Goal: Transaction & Acquisition: Download file/media

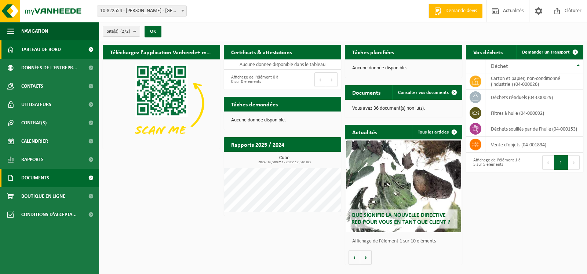
click at [39, 176] on span "Documents" at bounding box center [35, 178] width 28 height 18
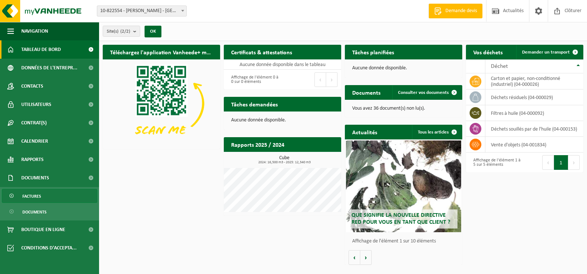
click at [31, 195] on span "Factures" at bounding box center [31, 196] width 19 height 14
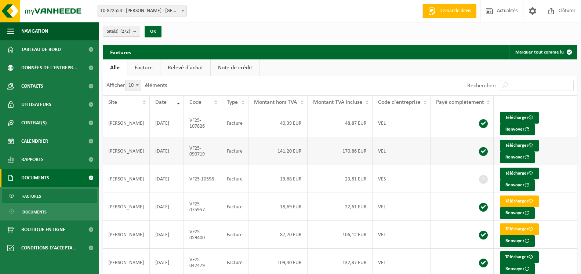
click at [266, 137] on td "141,20 EUR" at bounding box center [277, 151] width 59 height 28
click at [446, 137] on td at bounding box center [461, 151] width 63 height 28
click at [501, 140] on link "Télécharger" at bounding box center [519, 146] width 39 height 12
click at [462, 3] on div "Bienvenue INVOICING E.LECLERCQ Demande devis Actualités Clôturer" at bounding box center [499, 11] width 162 height 22
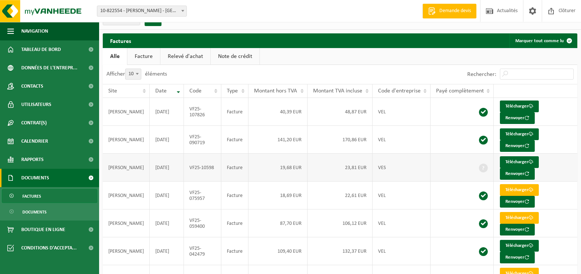
scroll to position [21, 0]
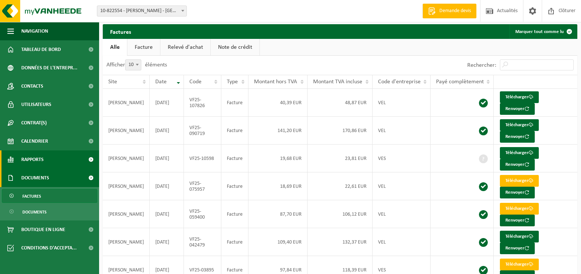
click at [36, 157] on span "Rapports" at bounding box center [32, 159] width 22 height 18
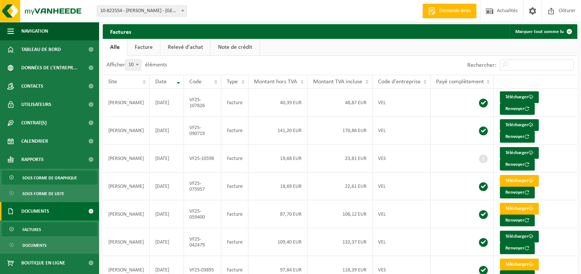
click at [35, 173] on span "Sous forme de graphique" at bounding box center [49, 178] width 55 height 14
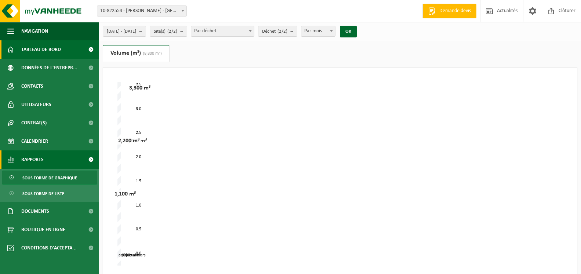
click at [44, 47] on span "Tableau de bord" at bounding box center [41, 49] width 40 height 18
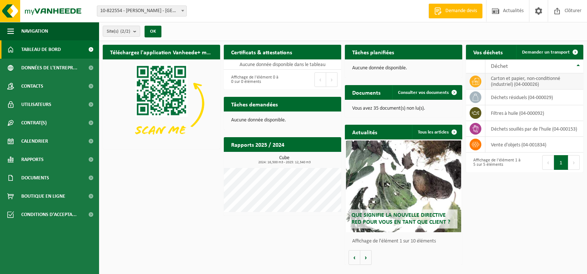
click at [504, 82] on td "carton et papier, non-conditionné (industriel) (04-000026)" at bounding box center [534, 81] width 98 height 16
click at [478, 78] on icon at bounding box center [475, 81] width 7 height 7
click at [270, 144] on h2 "Rapports 2025 / 2024" at bounding box center [258, 144] width 68 height 14
click at [262, 149] on h2 "Rapports 2025 / 2024" at bounding box center [258, 144] width 68 height 14
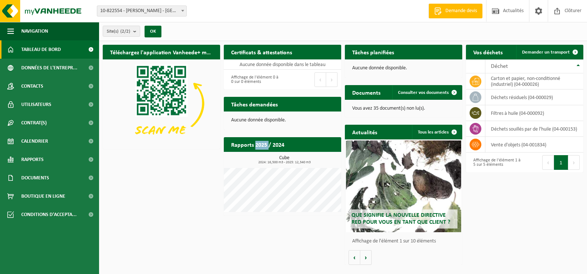
click at [262, 149] on h2 "Rapports 2025 / 2024" at bounding box center [258, 144] width 68 height 14
click at [472, 79] on icon at bounding box center [475, 81] width 7 height 7
click at [472, 78] on icon at bounding box center [475, 81] width 7 height 7
click at [153, 28] on button "OK" at bounding box center [153, 32] width 17 height 12
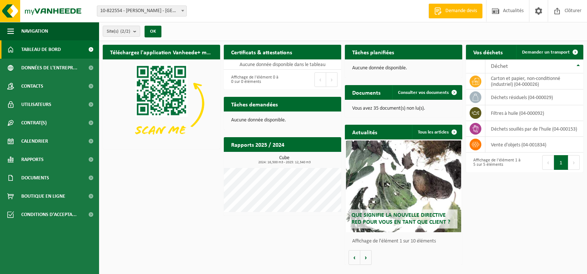
click at [265, 157] on h3 "Cube 2024: 16,500 m3 - 2025: 12,340 m3" at bounding box center [284, 160] width 114 height 9
click at [263, 147] on h2 "Rapports 2025 / 2024" at bounding box center [258, 144] width 68 height 14
drag, startPoint x: 263, startPoint y: 147, endPoint x: 263, endPoint y: 142, distance: 5.9
click at [262, 147] on h2 "Rapports 2025 / 2024" at bounding box center [258, 144] width 68 height 14
click at [494, 86] on td "carton et papier, non-conditionné (industriel) (04-000026)" at bounding box center [534, 81] width 98 height 16
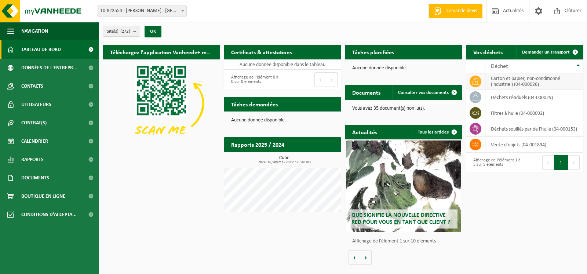
click at [494, 86] on td "carton et papier, non-conditionné (industriel) (04-000026)" at bounding box center [534, 81] width 98 height 16
click at [475, 84] on icon at bounding box center [475, 81] width 7 height 7
click at [575, 158] on button "Suivant" at bounding box center [573, 162] width 11 height 15
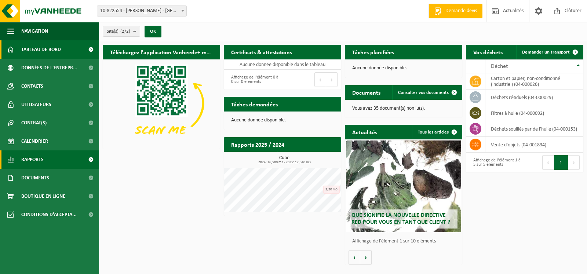
click at [41, 160] on span "Rapports" at bounding box center [32, 159] width 22 height 18
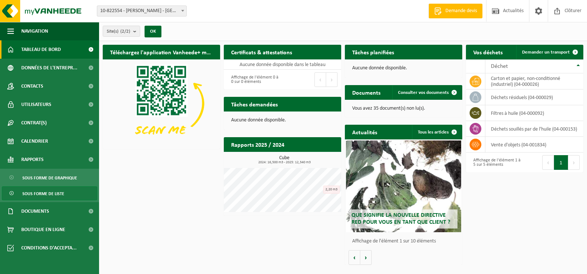
click at [59, 193] on span "Sous forme de liste" at bounding box center [43, 194] width 42 height 14
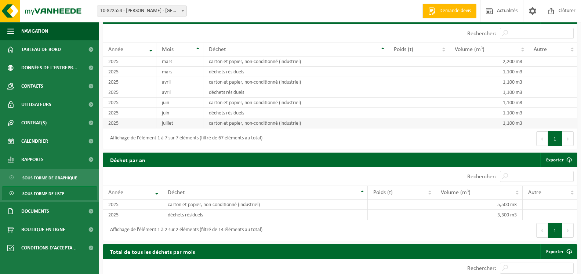
scroll to position [599, 0]
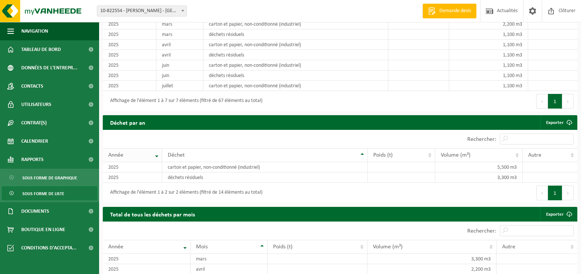
click at [154, 160] on th "Année" at bounding box center [132, 155] width 59 height 14
click at [153, 160] on th "Année" at bounding box center [132, 155] width 59 height 14
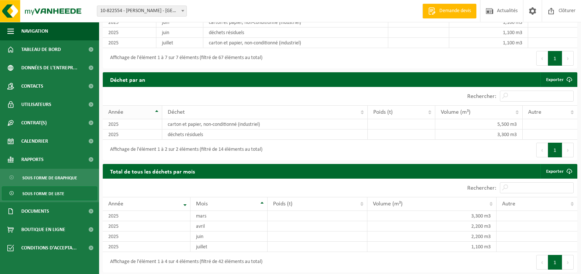
scroll to position [647, 0]
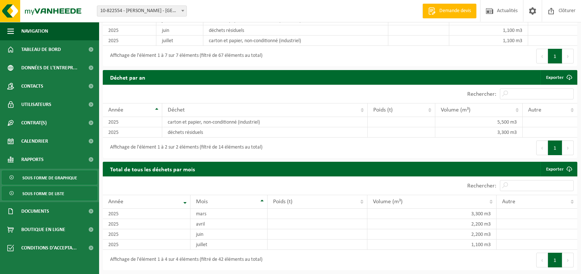
click at [59, 179] on span "Sous forme de graphique" at bounding box center [49, 178] width 55 height 14
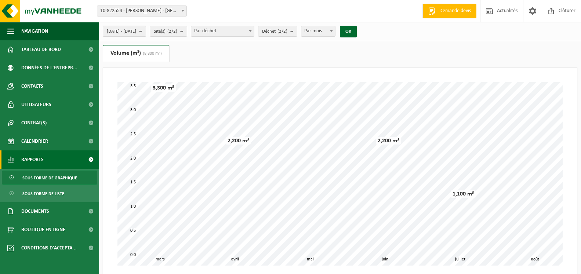
click at [146, 32] on button "[DATE] - [DATE]" at bounding box center [124, 31] width 43 height 11
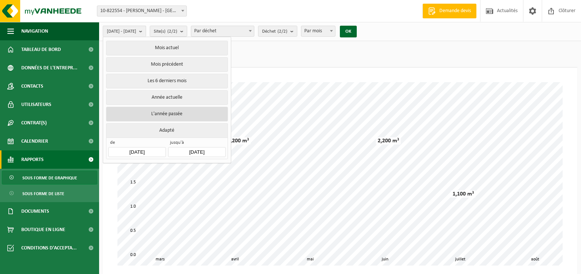
click at [168, 110] on button "L'année passée" at bounding box center [166, 114] width 121 height 15
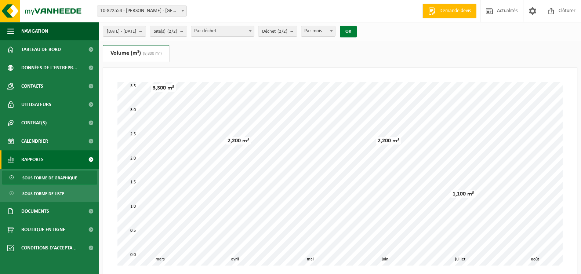
click at [356, 31] on button "OK" at bounding box center [348, 32] width 17 height 12
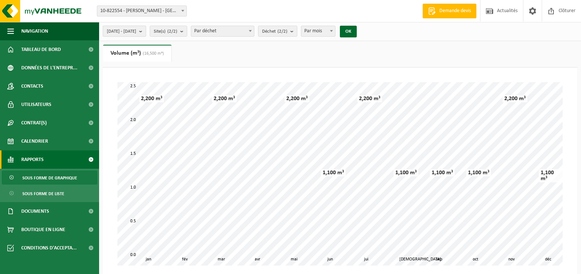
click at [146, 33] on b "submit" at bounding box center [142, 31] width 7 height 10
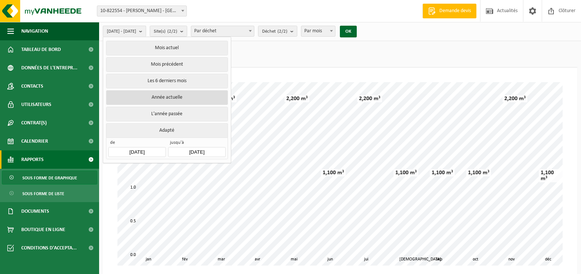
click at [164, 96] on button "Année actuelle" at bounding box center [166, 97] width 121 height 15
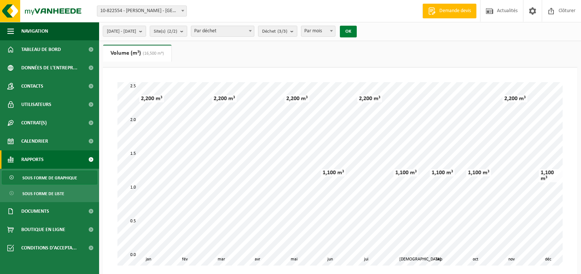
click at [356, 32] on button "OK" at bounding box center [348, 32] width 17 height 12
